Goal: Information Seeking & Learning: Learn about a topic

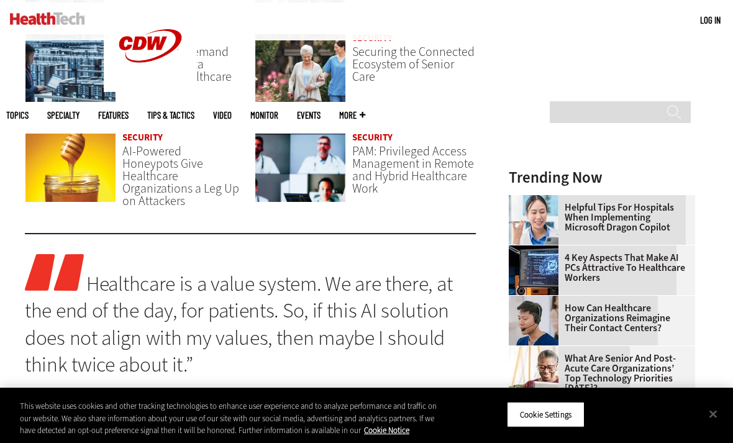
click at [448, 164] on span "PAM: Privileged Access Management in Remote and Hybrid Healthcare Work" at bounding box center [413, 170] width 122 height 54
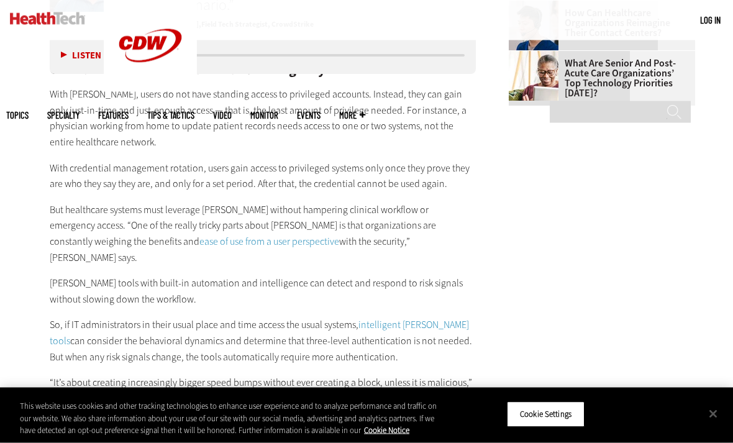
scroll to position [1821, 0]
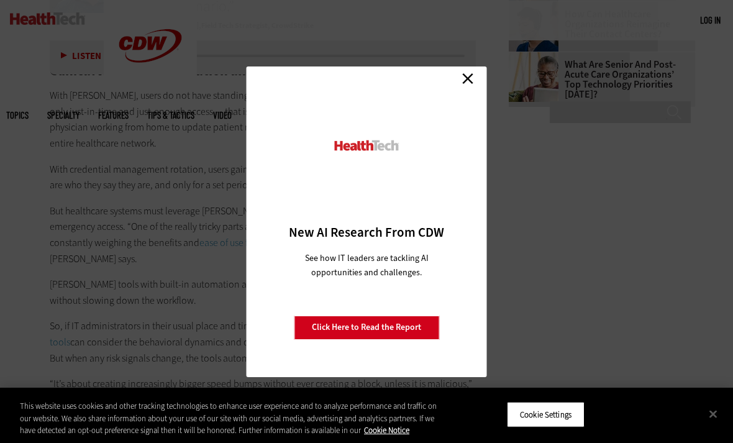
click at [109, 81] on div "Close New AI Research From CDW See how IT leaders are tackling AI opportunities…" at bounding box center [366, 221] width 733 height 443
click at [476, 88] on link "Close" at bounding box center [467, 79] width 19 height 19
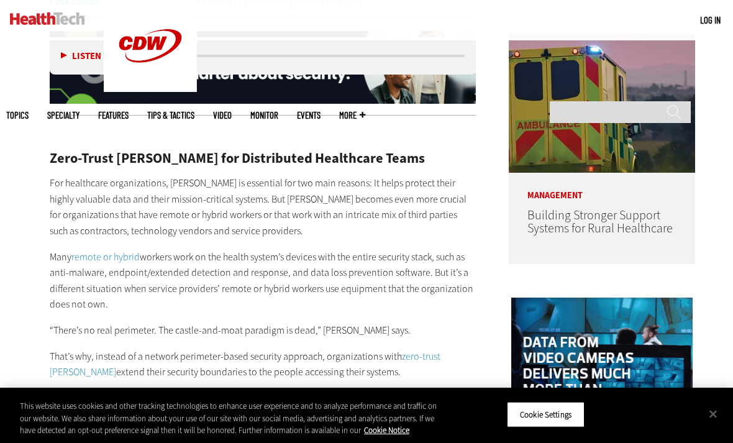
scroll to position [795, 0]
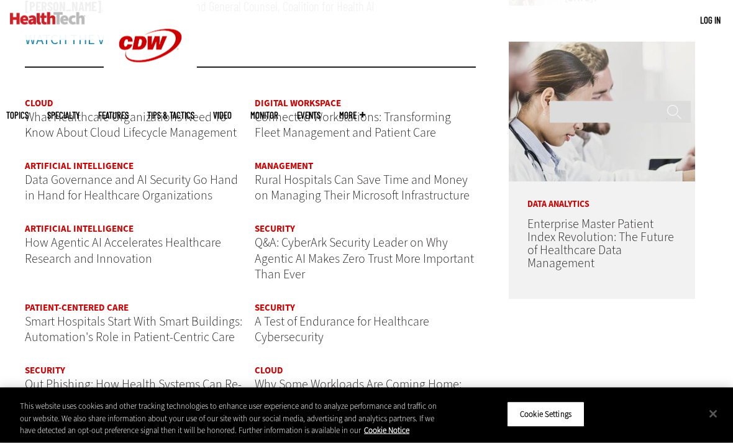
scroll to position [1430, 0]
click at [37, 245] on span "How Agentic AI Accelerates Healthcare Research and Innovation" at bounding box center [123, 250] width 196 height 33
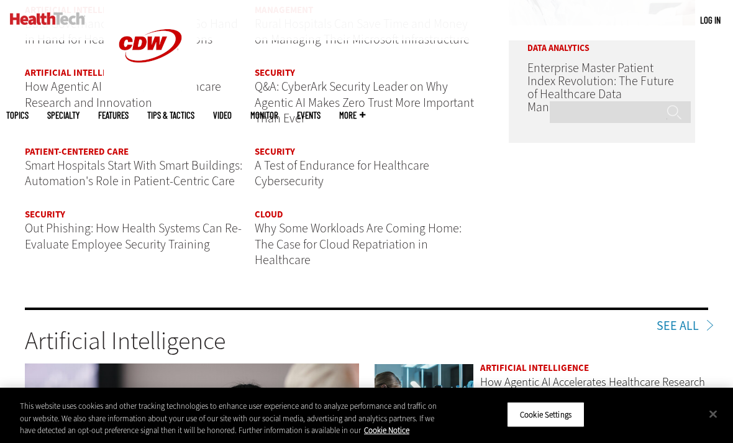
scroll to position [0, 0]
click at [251, 163] on div "Cloud What Healthcare Organizations Need To Know About Cloud Lifecycle Manageme…" at bounding box center [250, 116] width 451 height 346
click at [267, 160] on span "A Test of Endurance for Healthcare Cybersecurity" at bounding box center [342, 173] width 174 height 33
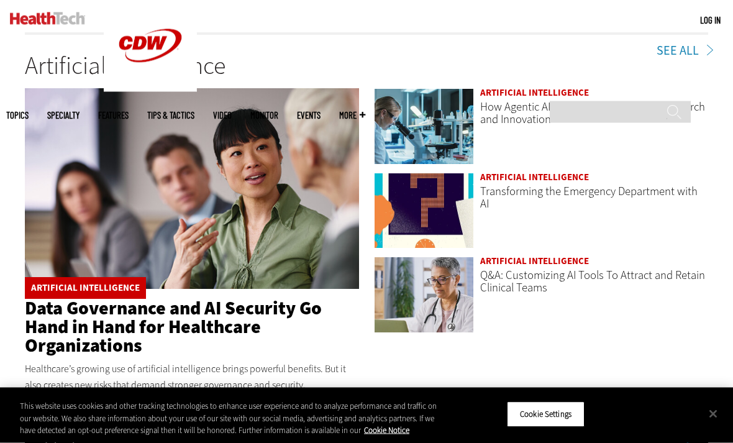
scroll to position [1861, 0]
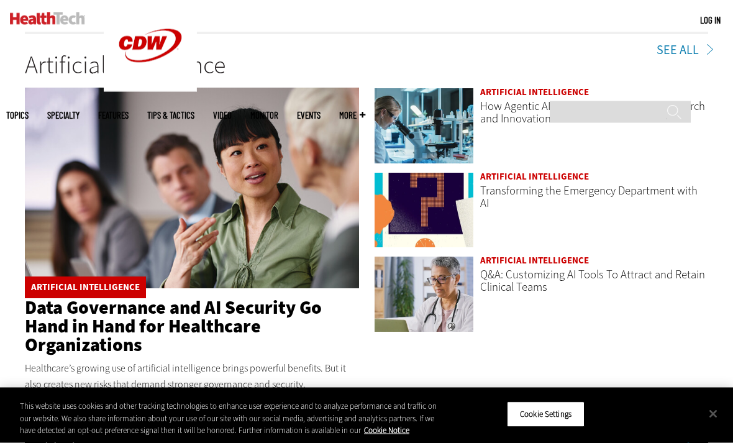
click at [433, 173] on img at bounding box center [424, 211] width 100 height 76
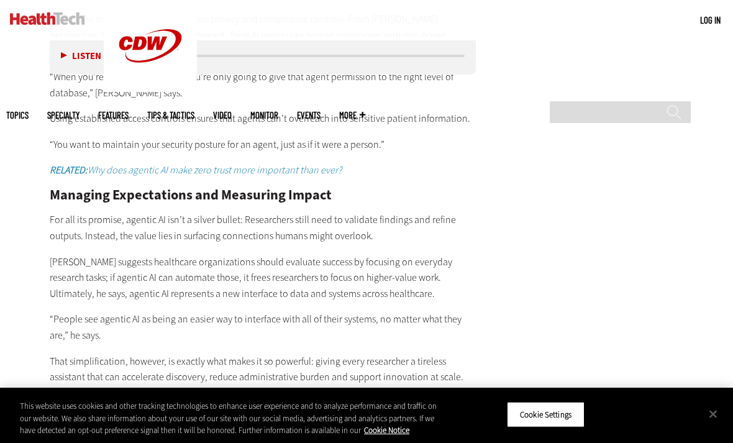
scroll to position [2468, 0]
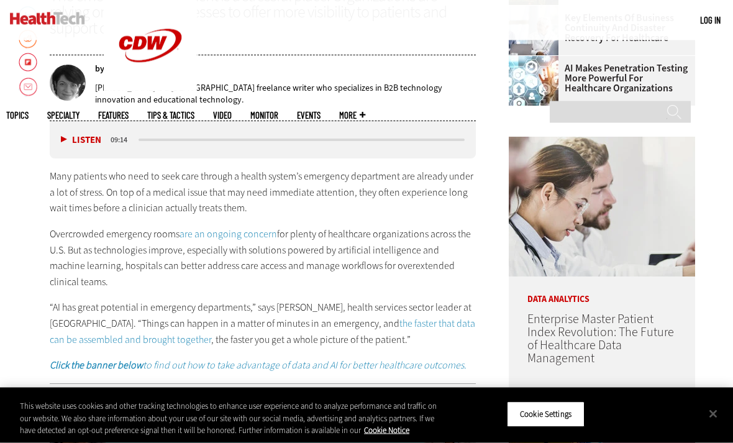
scroll to position [513, 0]
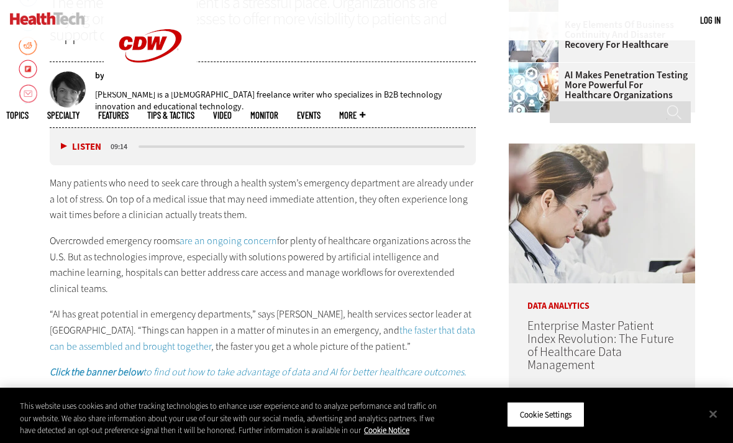
click at [61, 154] on div "Listen Pause 09:14" at bounding box center [263, 146] width 426 height 37
click at [68, 151] on button "Listen" at bounding box center [81, 146] width 40 height 9
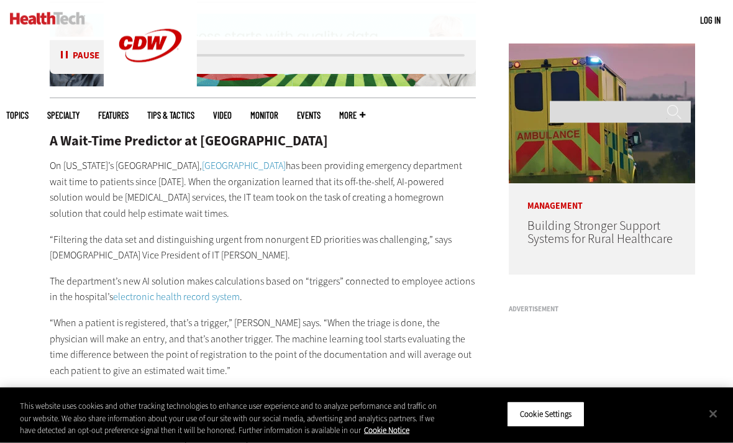
scroll to position [941, 0]
